Goal: Task Accomplishment & Management: Manage account settings

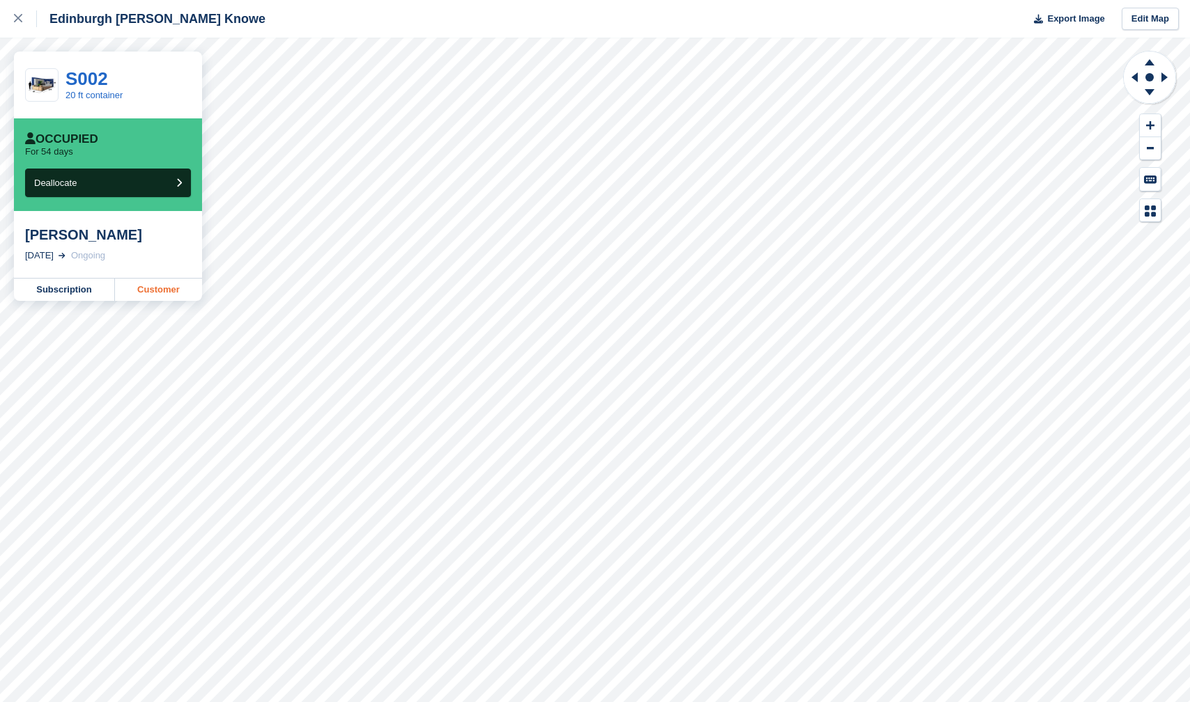
click at [151, 294] on link "Customer" at bounding box center [158, 290] width 87 height 22
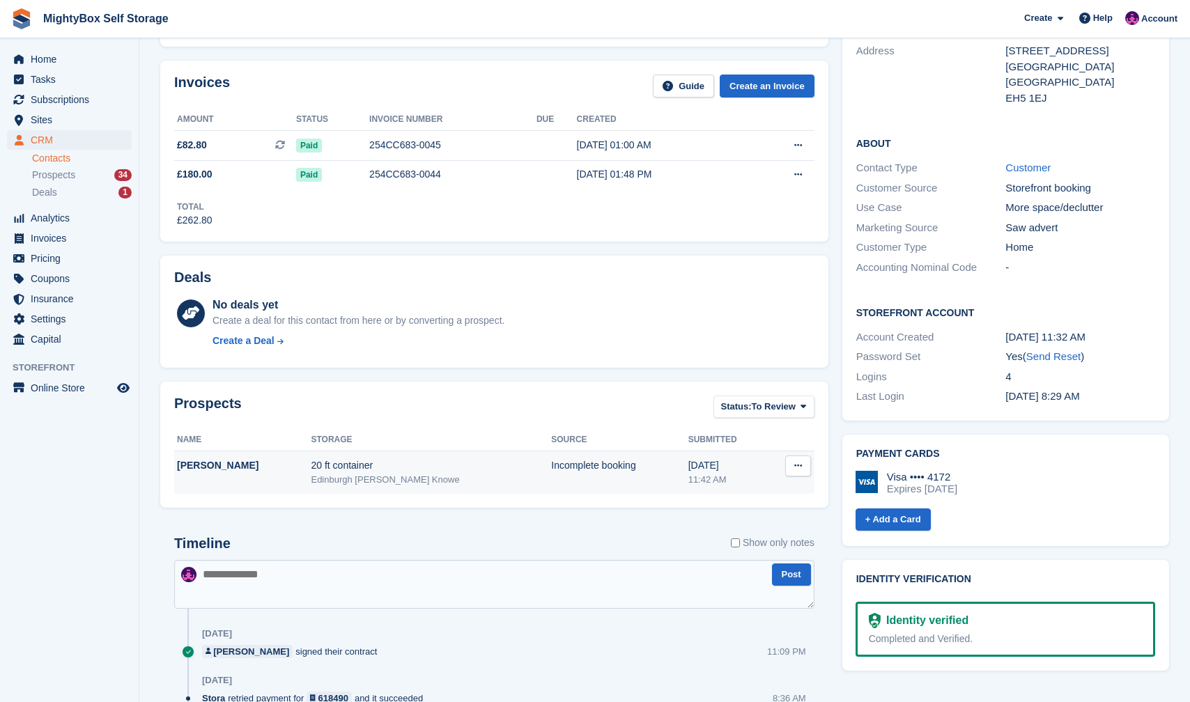
scroll to position [200, 0]
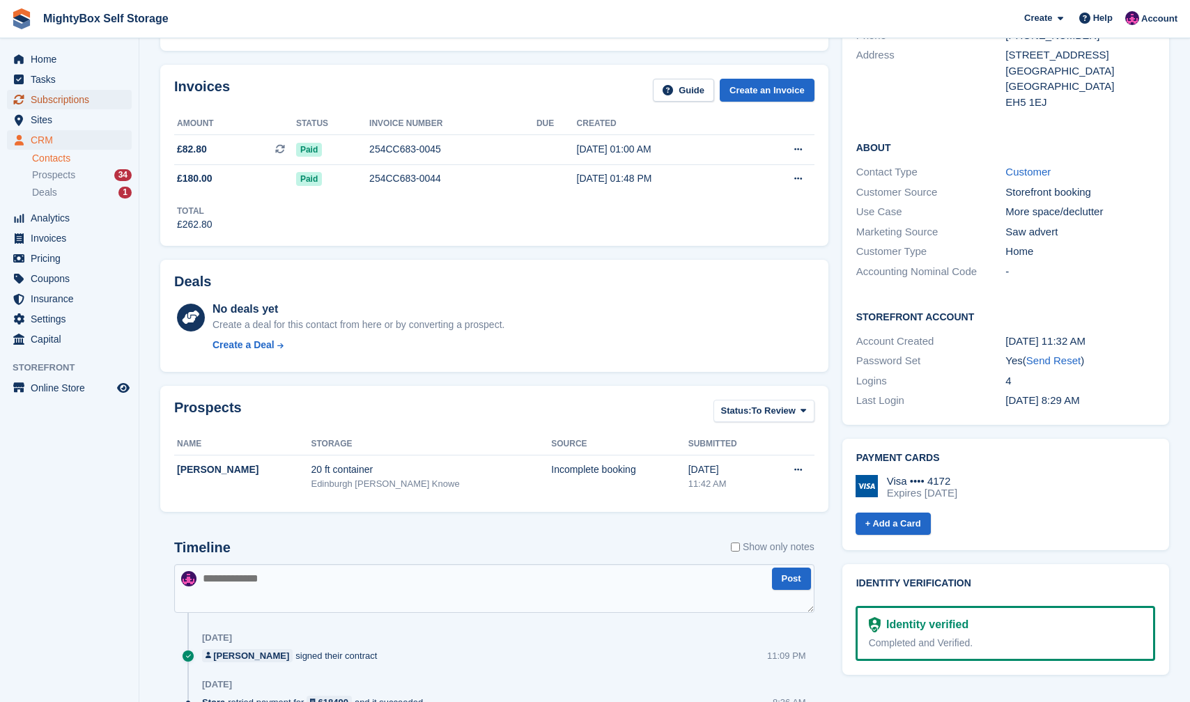
click at [62, 98] on span "Subscriptions" at bounding box center [73, 100] width 84 height 20
click at [85, 97] on span "Subscriptions" at bounding box center [73, 100] width 84 height 20
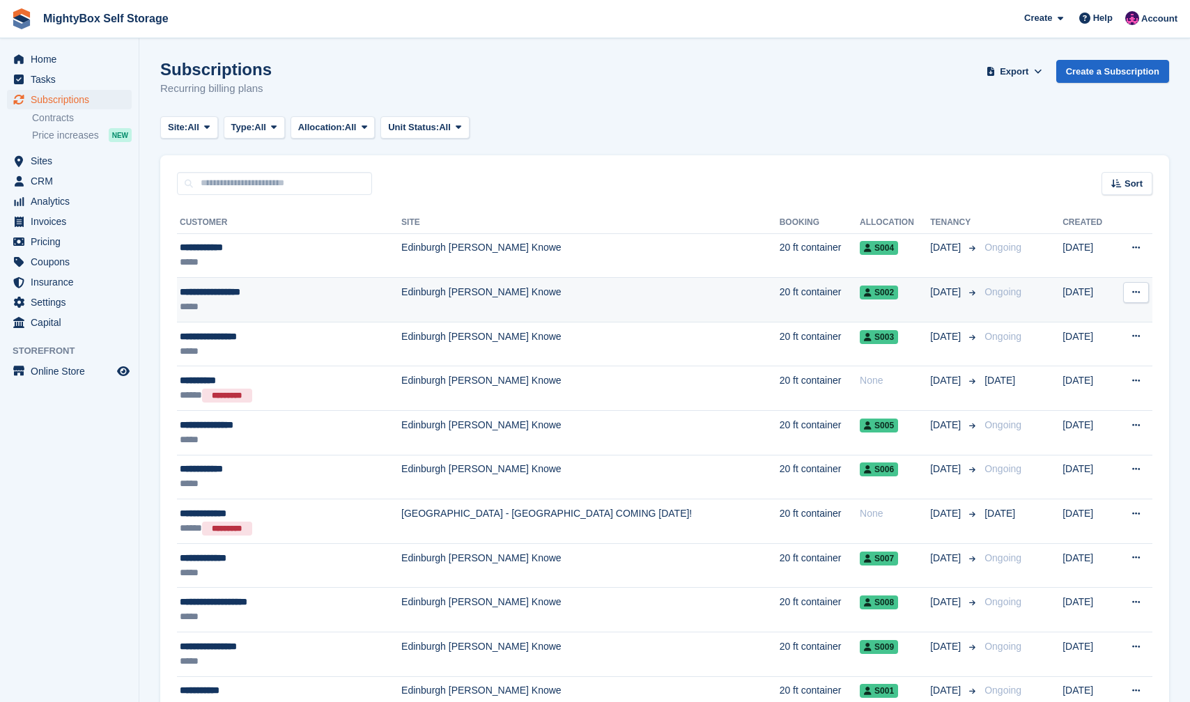
click at [424, 299] on td "Edinburgh [PERSON_NAME] Knowe" at bounding box center [590, 300] width 378 height 45
